Goal: Navigation & Orientation: Find specific page/section

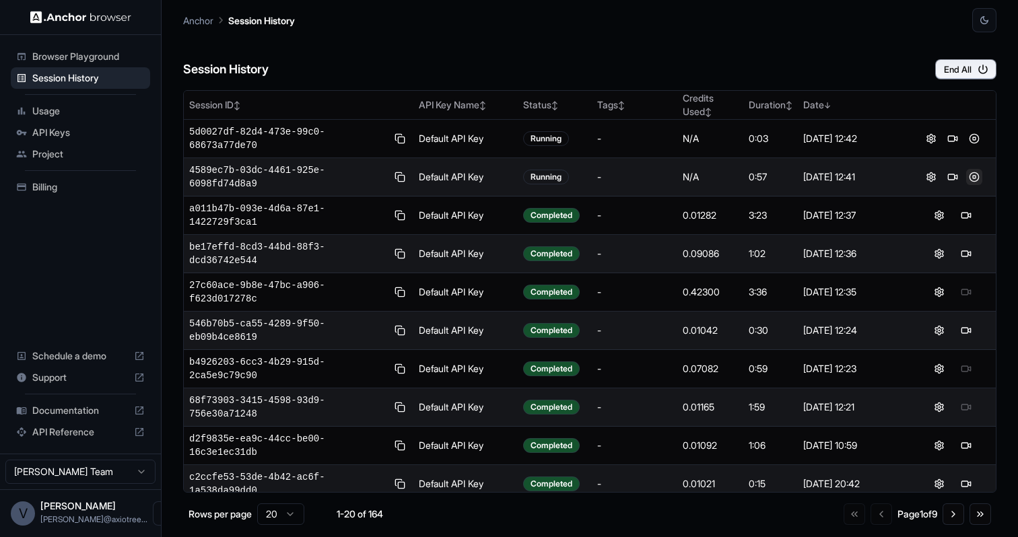
click at [966, 174] on button at bounding box center [974, 177] width 16 height 16
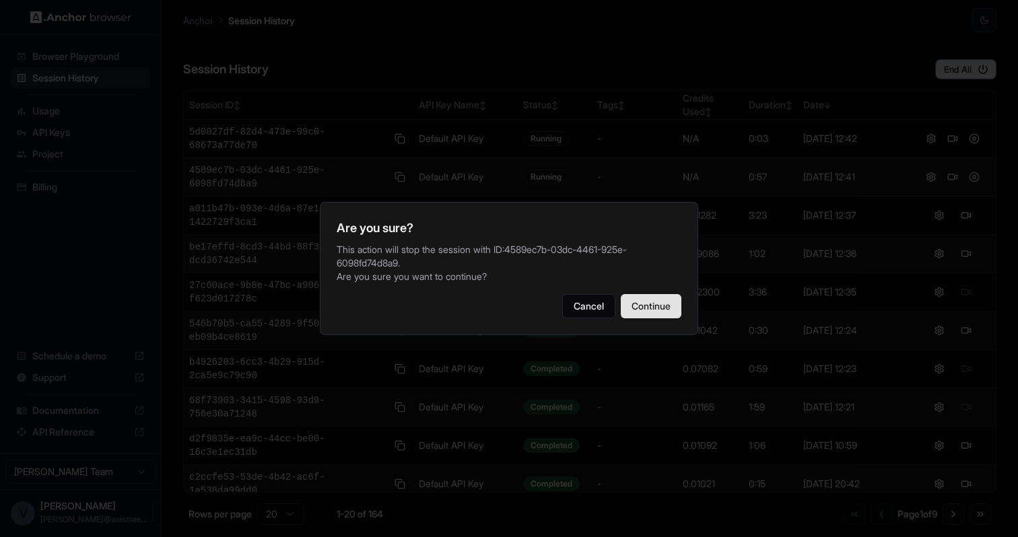
click at [667, 297] on button "Continue" at bounding box center [651, 306] width 61 height 24
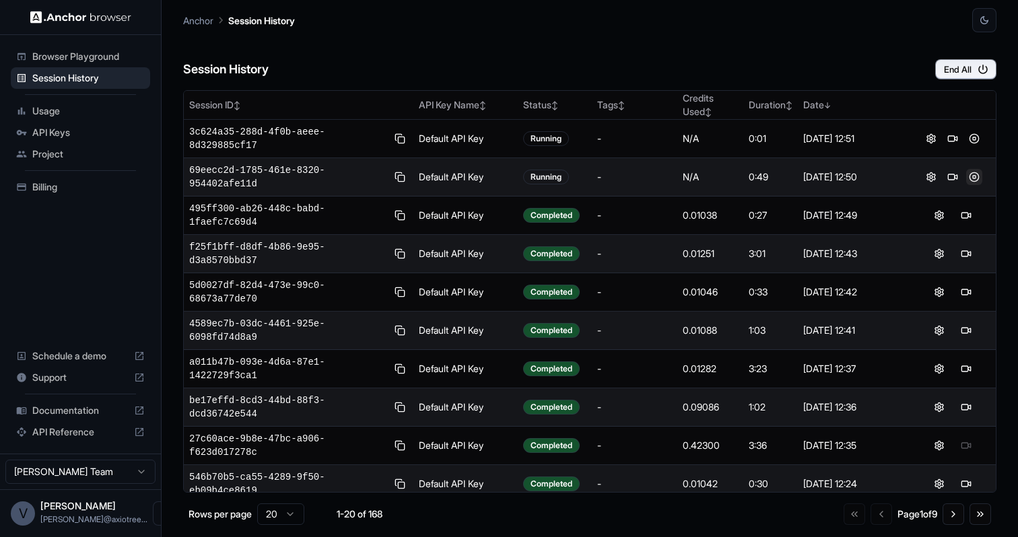
click at [966, 176] on button at bounding box center [974, 177] width 16 height 16
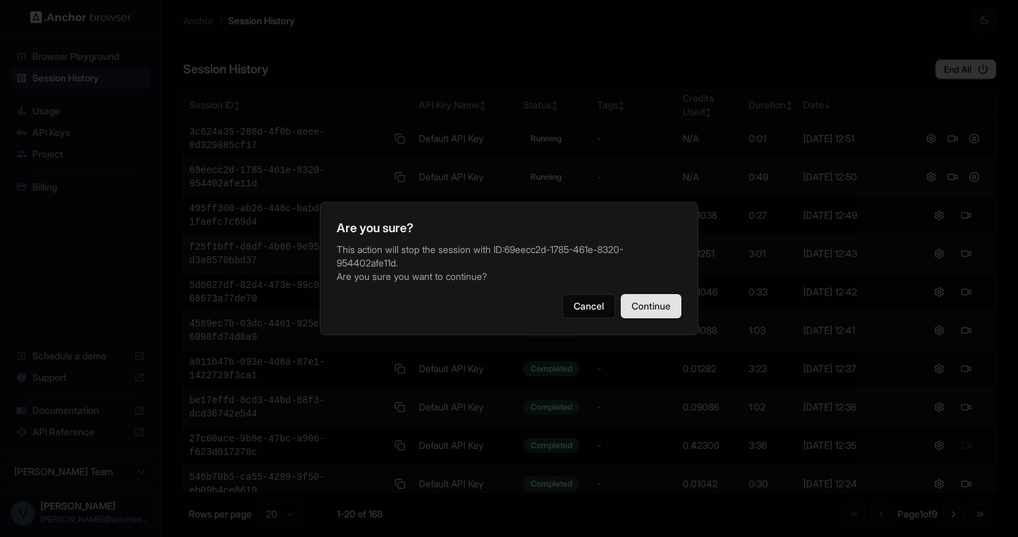
click at [666, 311] on button "Continue" at bounding box center [651, 306] width 61 height 24
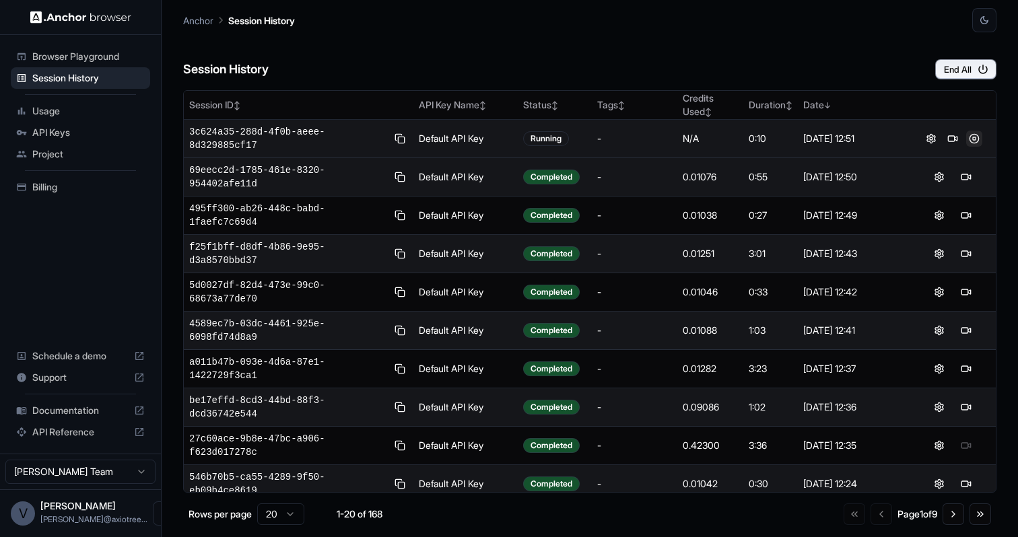
click at [966, 136] on button at bounding box center [974, 139] width 16 height 16
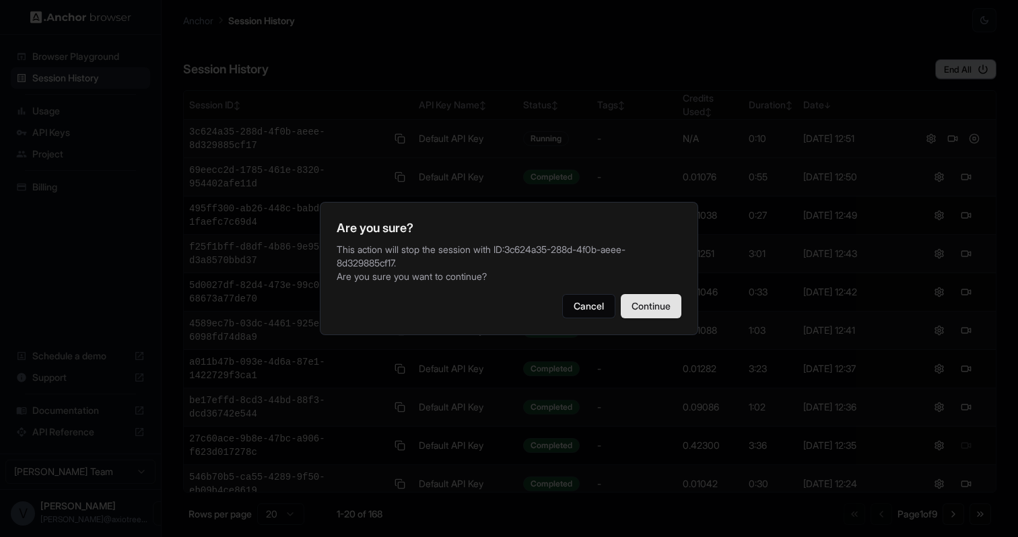
click at [655, 308] on button "Continue" at bounding box center [651, 306] width 61 height 24
